Goal: Find specific page/section: Find specific page/section

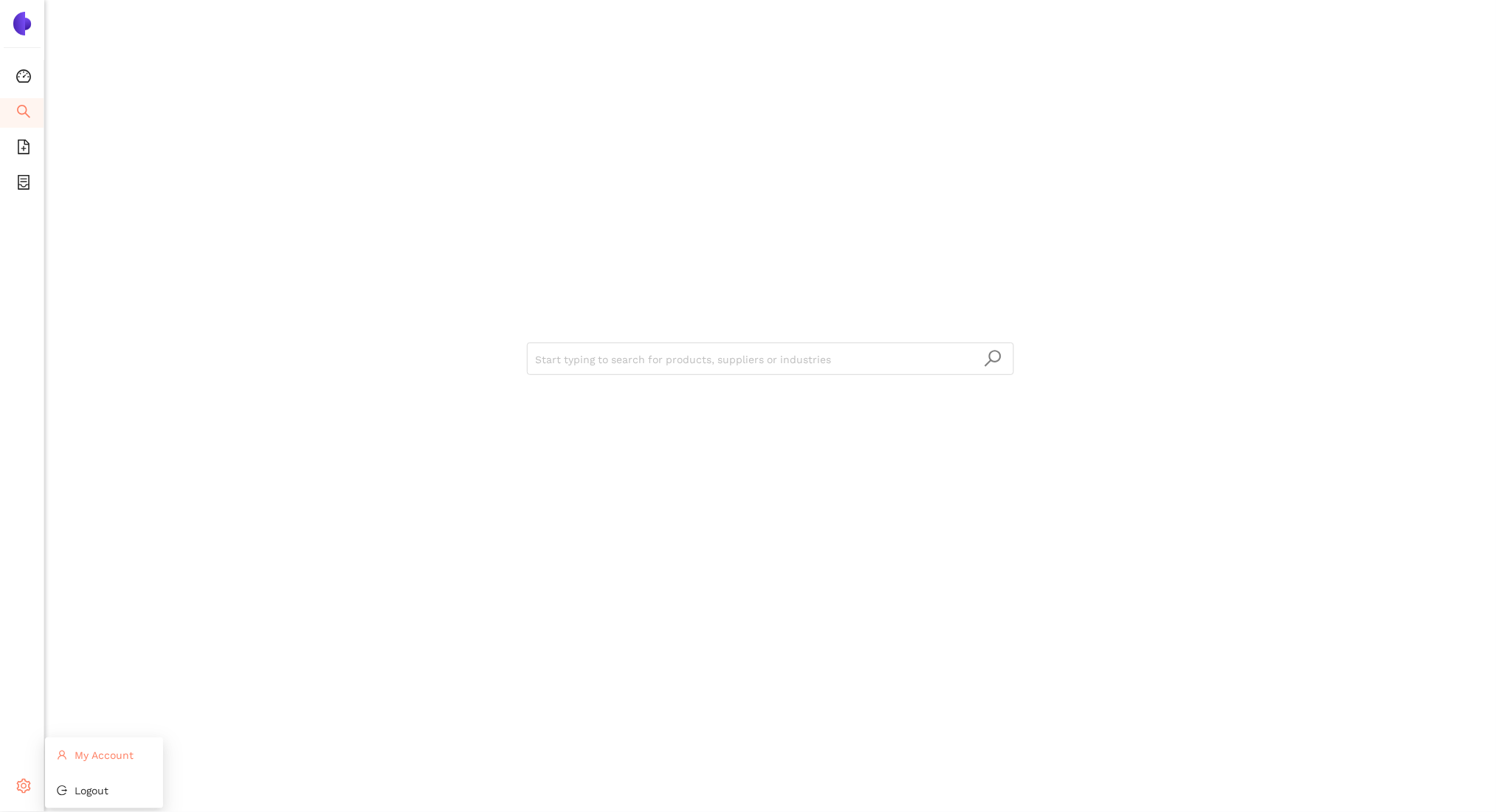
click at [68, 749] on li "My Account" at bounding box center [104, 755] width 118 height 30
click at [19, 184] on icon "container" at bounding box center [23, 182] width 15 height 15
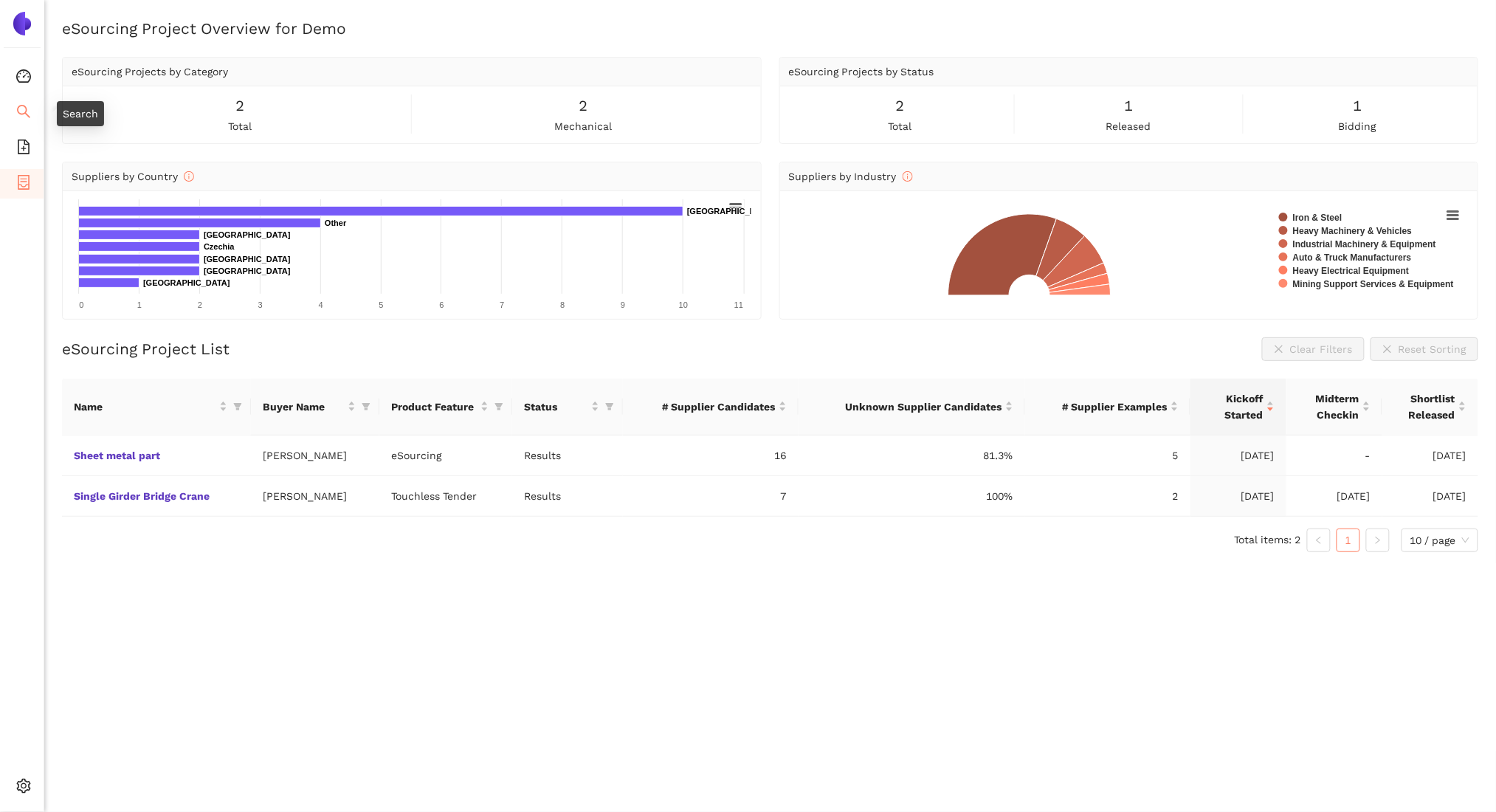
click at [28, 116] on icon "search" at bounding box center [23, 111] width 13 height 13
